Goal: Navigation & Orientation: Understand site structure

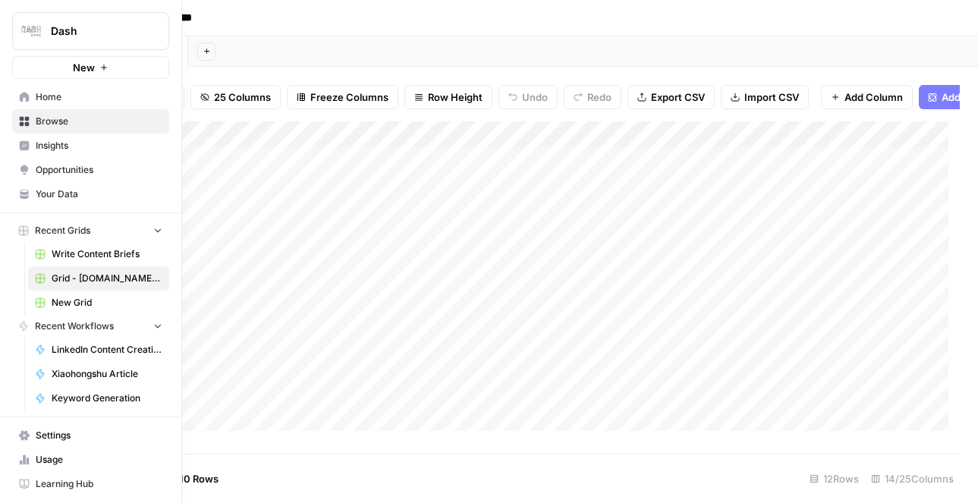
click at [37, 458] on span "Usage" at bounding box center [99, 460] width 127 height 14
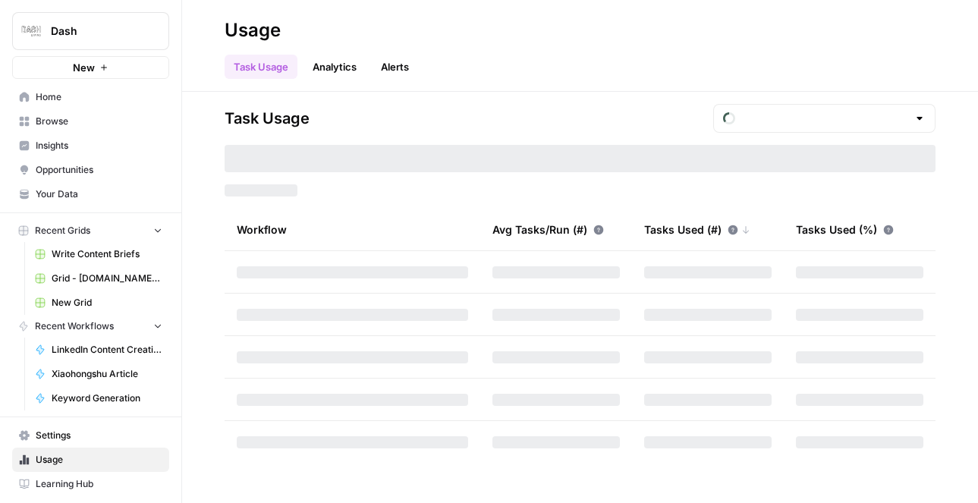
type input "October Tasks"
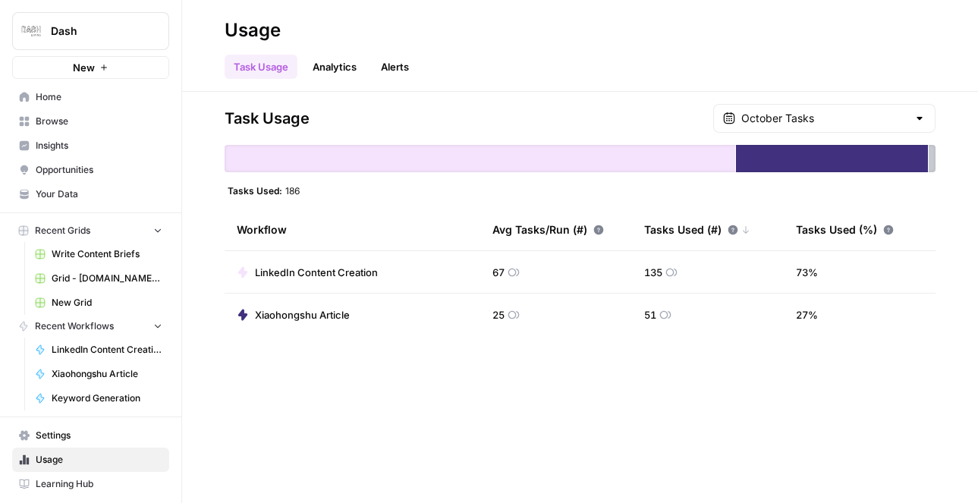
click at [341, 68] on link "Analytics" at bounding box center [335, 67] width 62 height 24
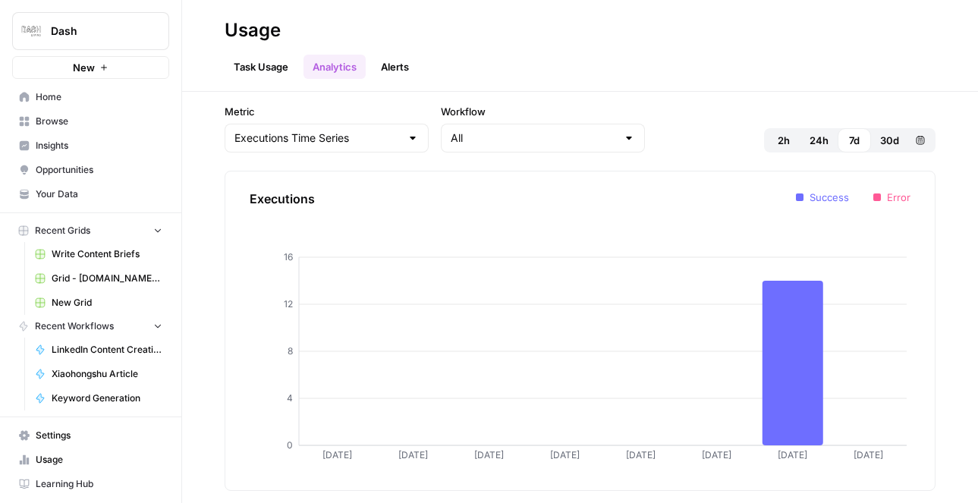
click at [269, 69] on link "Task Usage" at bounding box center [261, 67] width 73 height 24
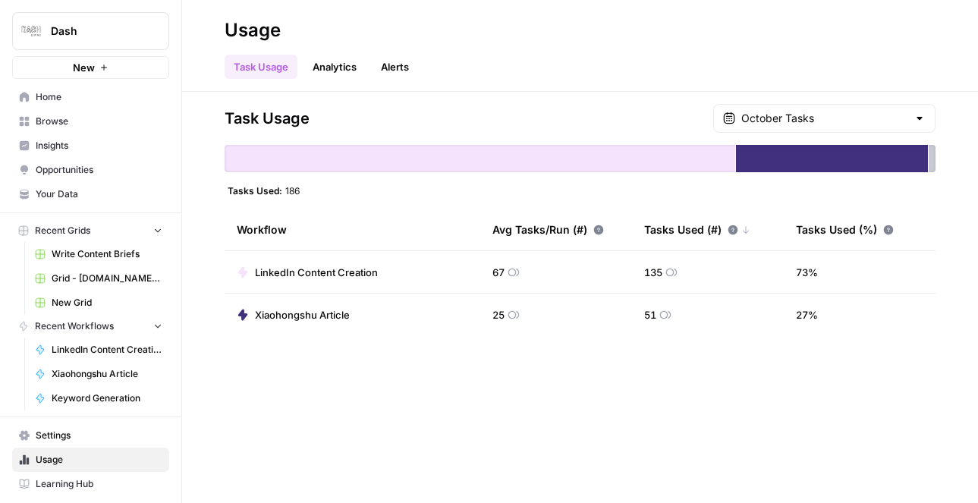
click at [333, 70] on link "Analytics" at bounding box center [335, 67] width 62 height 24
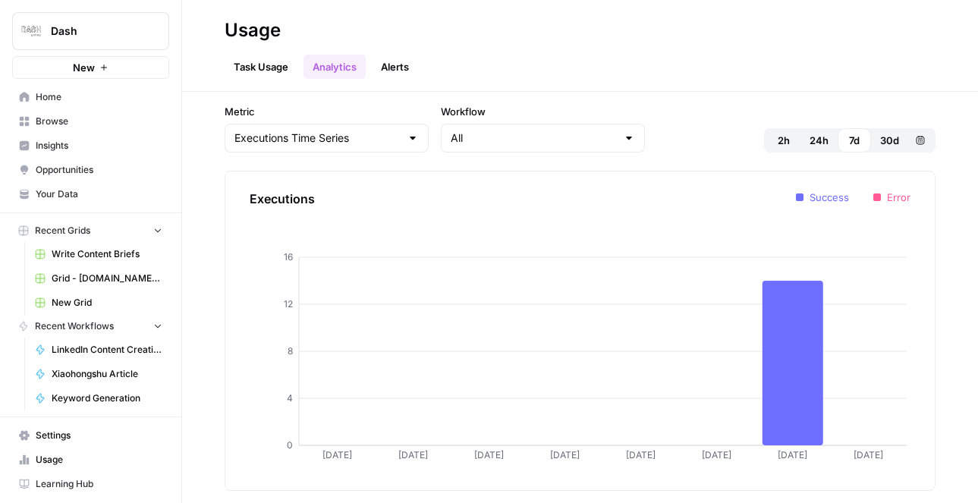
click at [388, 65] on link "Alerts" at bounding box center [395, 67] width 46 height 24
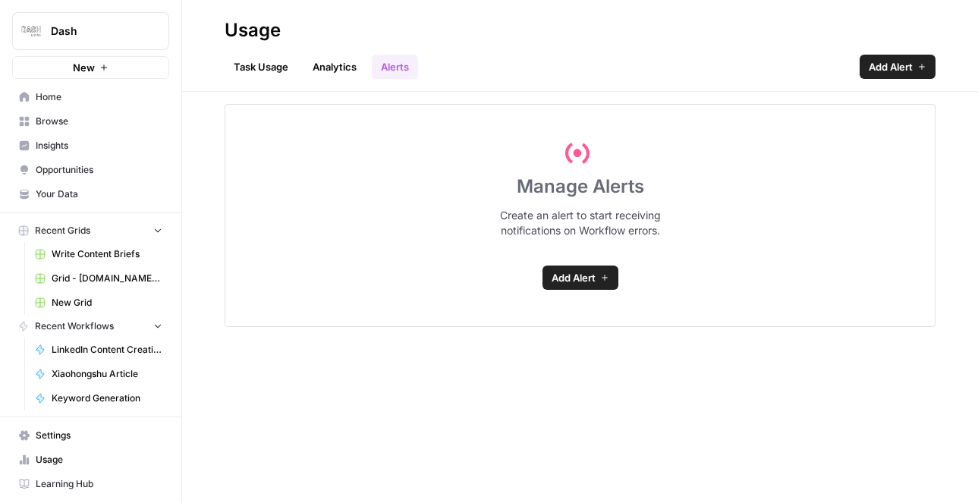
click at [344, 71] on link "Analytics" at bounding box center [335, 67] width 62 height 24
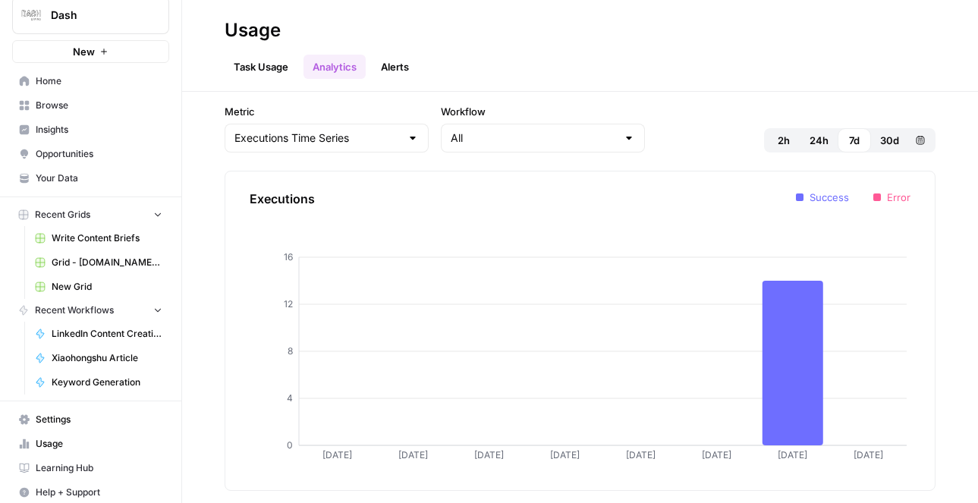
scroll to position [24, 0]
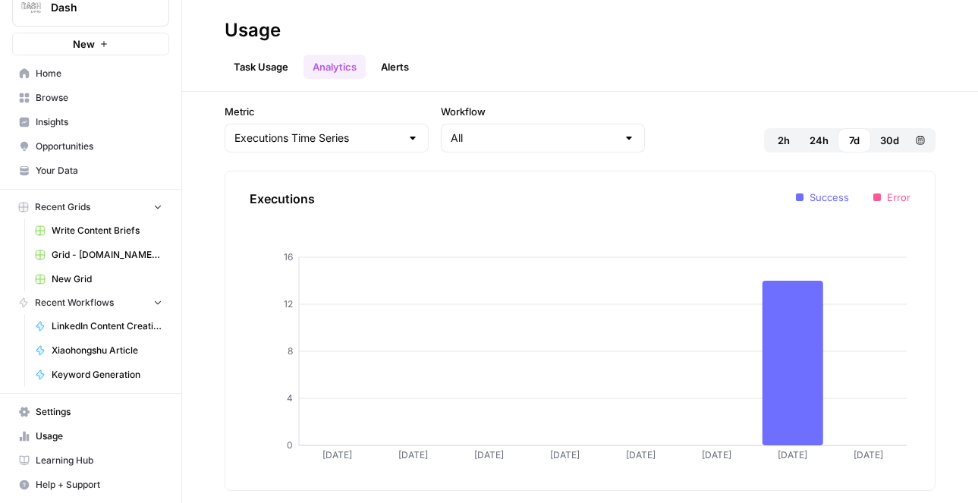
click at [80, 165] on span "Your Data" at bounding box center [99, 171] width 127 height 14
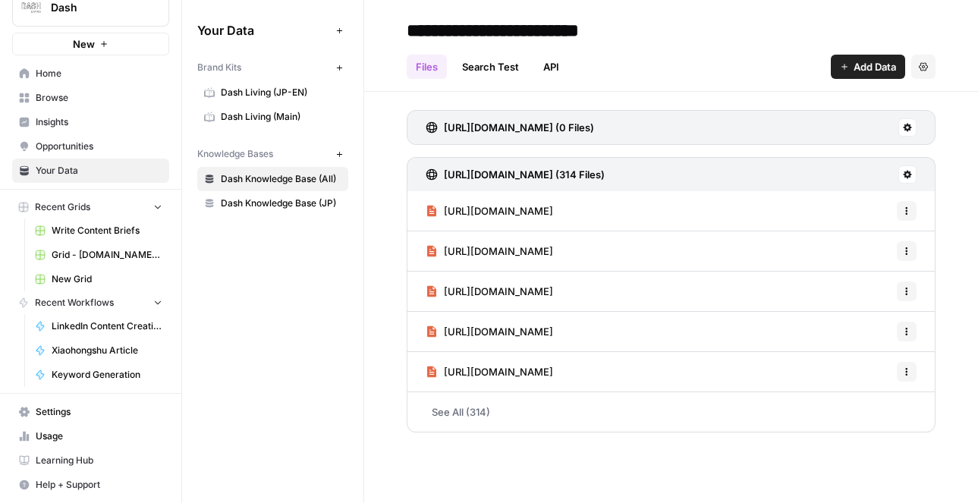
click at [70, 71] on span "Home" at bounding box center [99, 74] width 127 height 14
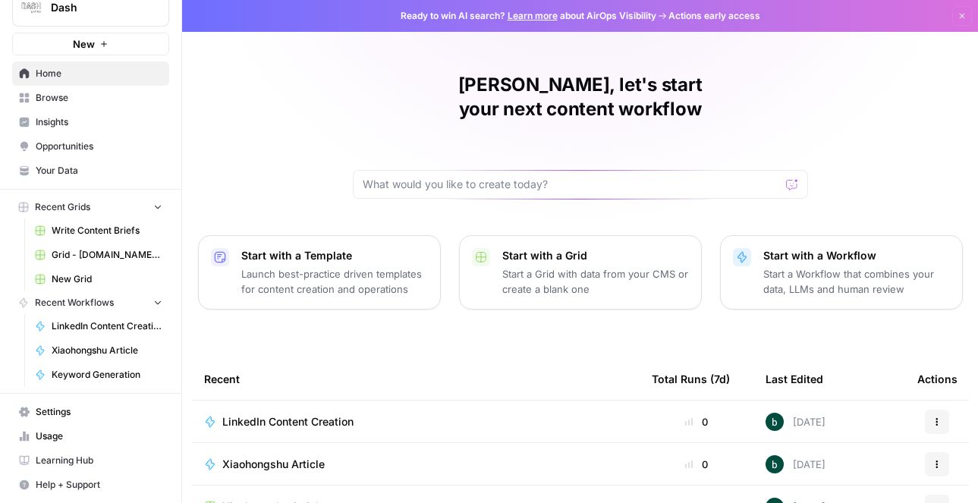
click at [83, 406] on span "Settings" at bounding box center [99, 412] width 127 height 14
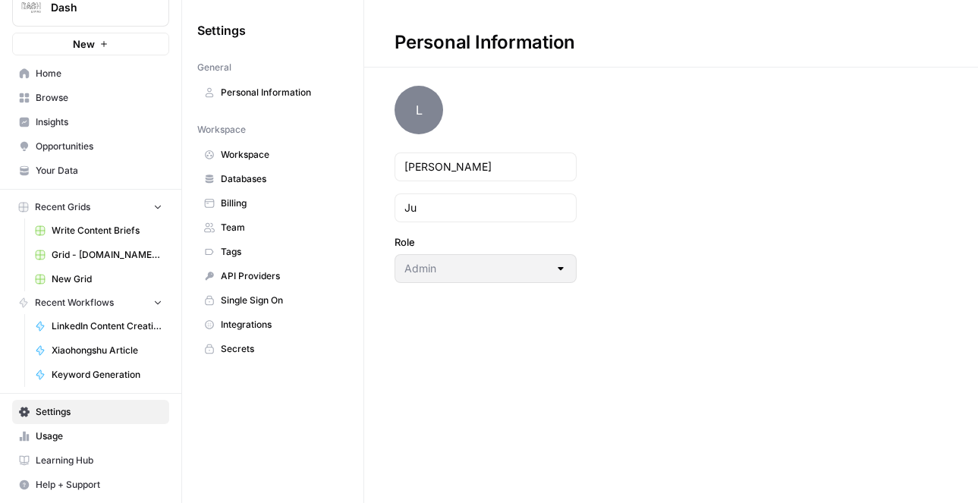
click at [279, 95] on span "Personal Information" at bounding box center [281, 93] width 121 height 14
click at [260, 208] on span "Billing" at bounding box center [281, 204] width 121 height 14
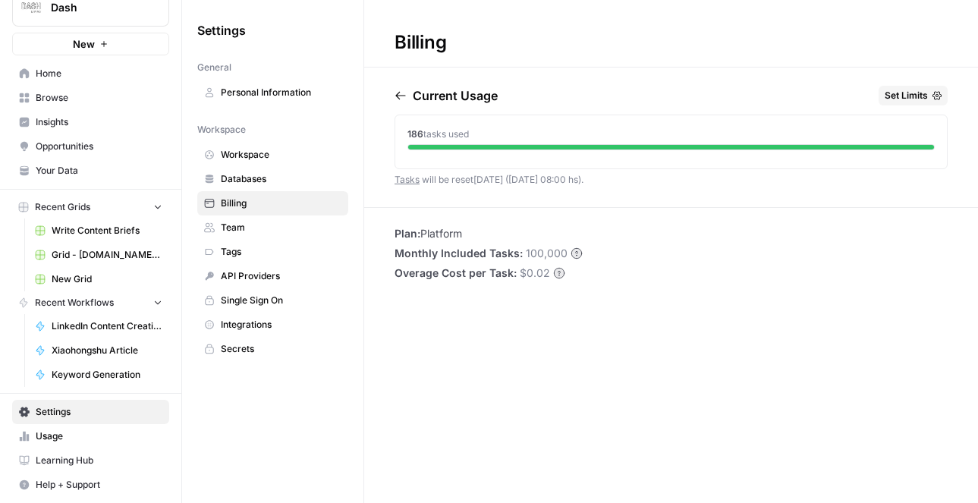
click at [244, 220] on link "Team" at bounding box center [272, 228] width 151 height 24
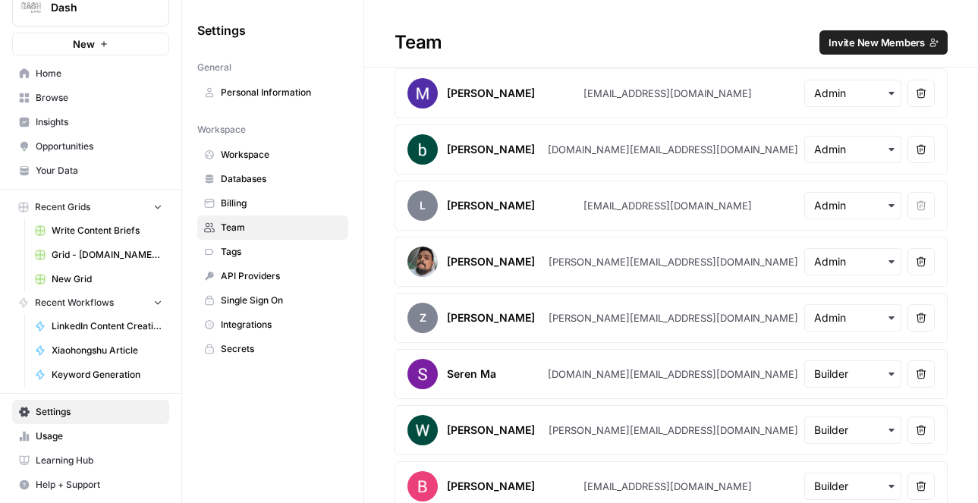
scroll to position [32, 0]
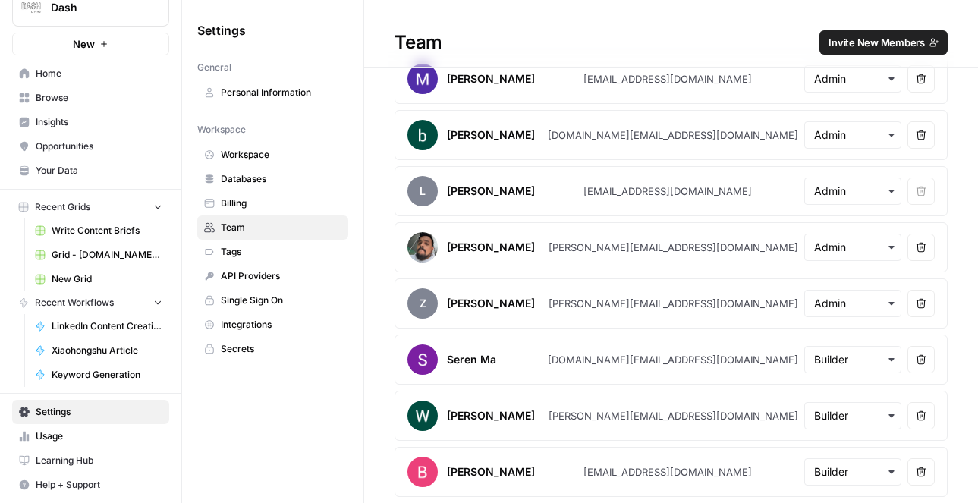
click at [92, 169] on span "Your Data" at bounding box center [99, 171] width 127 height 14
